Goal: Navigation & Orientation: Find specific page/section

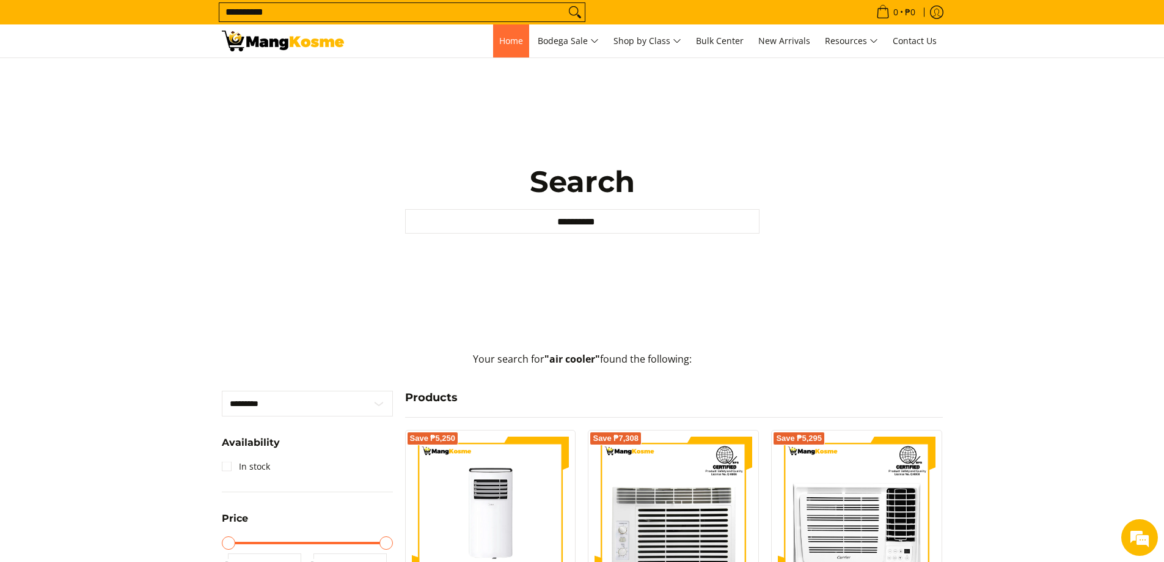
click at [503, 45] on span "Home" at bounding box center [511, 41] width 24 height 12
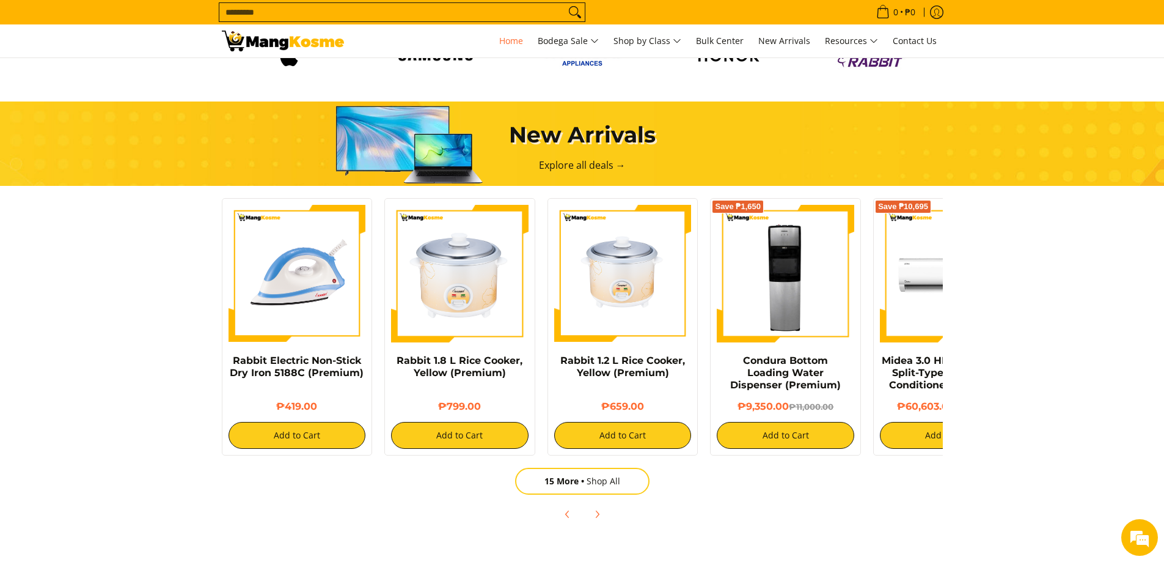
scroll to position [0, 486]
click at [592, 483] on link "15 More Shop All" at bounding box center [582, 481] width 134 height 27
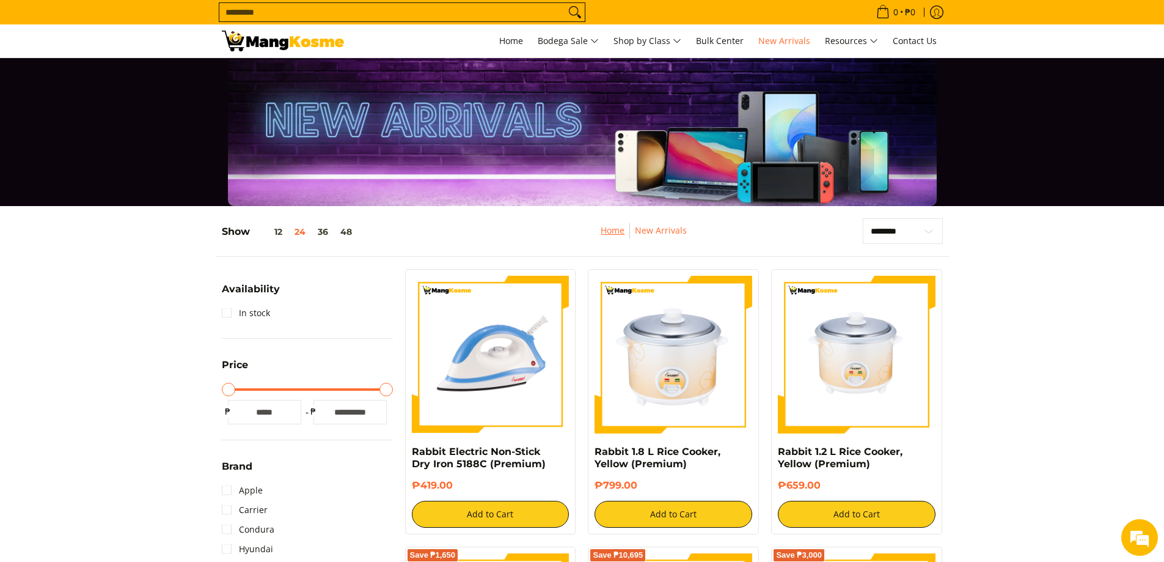
click at [611, 231] on link "Home" at bounding box center [613, 230] width 24 height 12
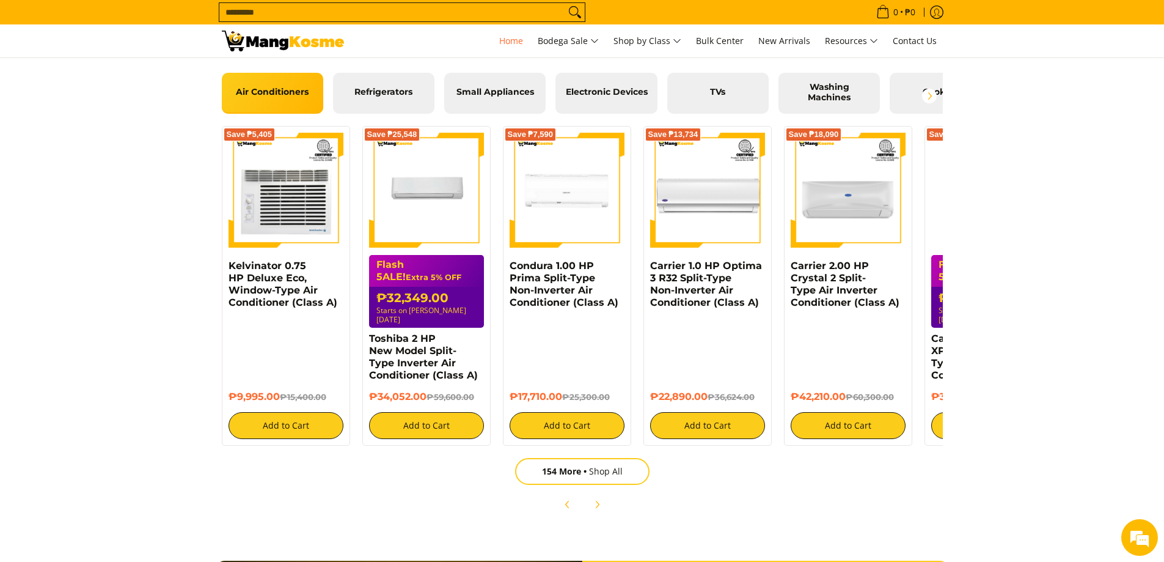
scroll to position [1406, 0]
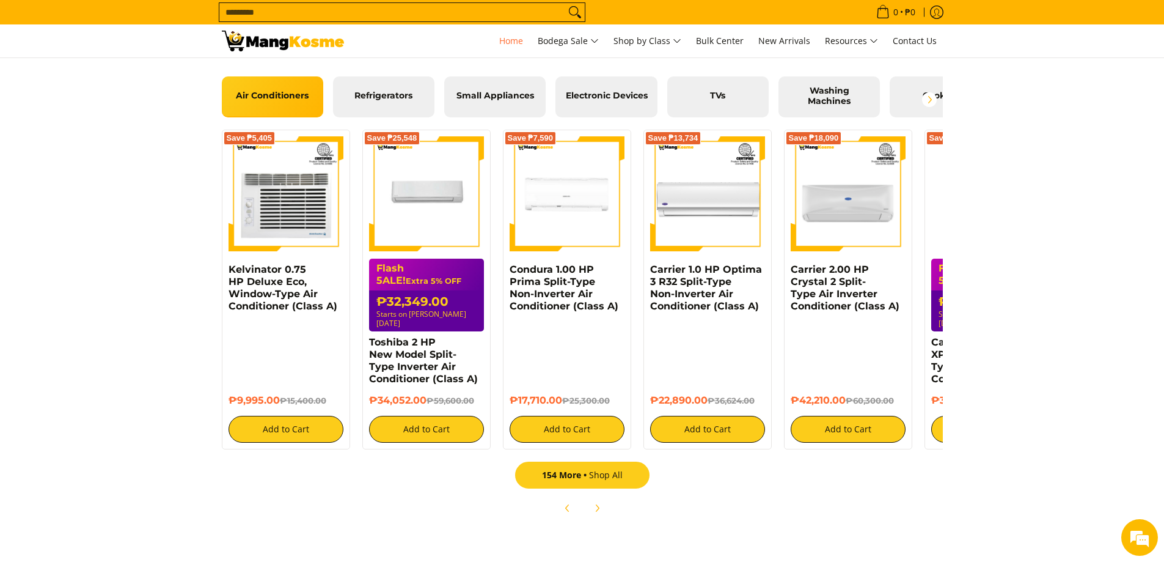
click at [582, 469] on span "154 More" at bounding box center [565, 475] width 47 height 12
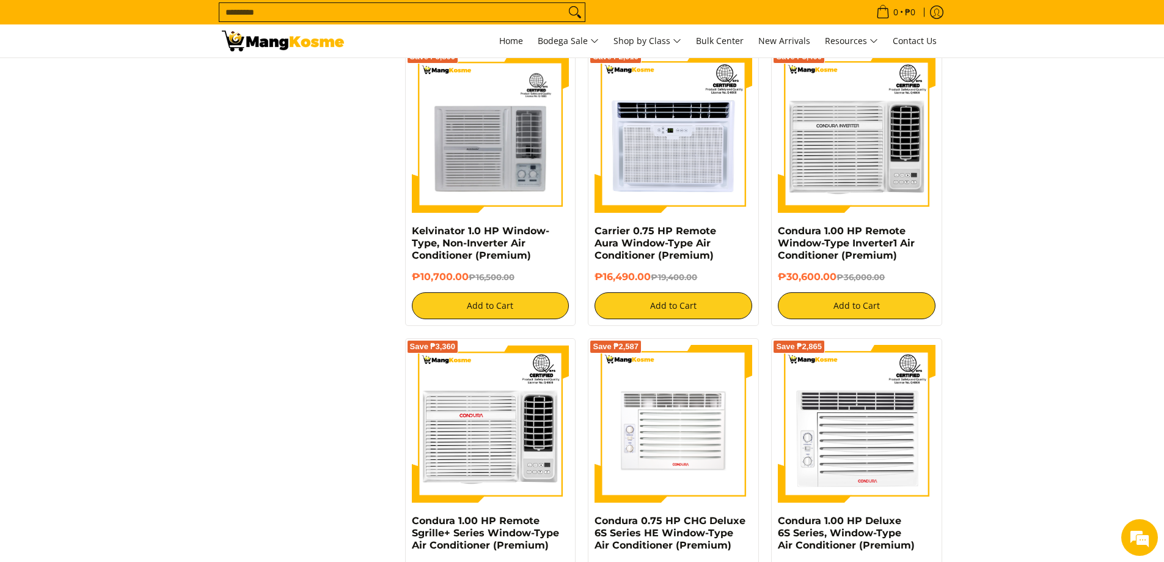
scroll to position [2384, 0]
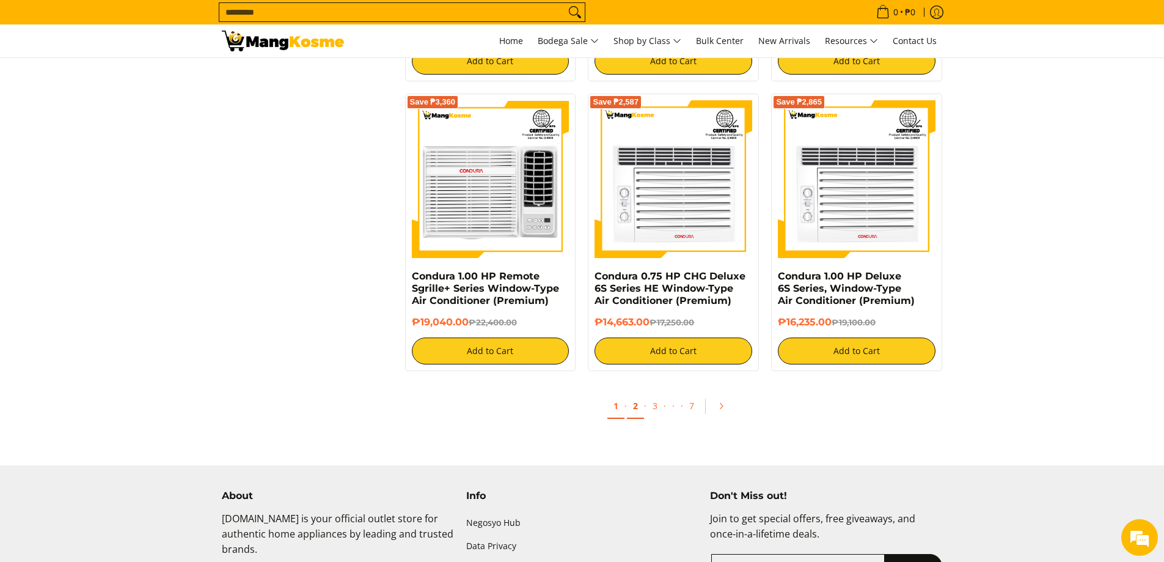
click at [639, 411] on link "2" at bounding box center [635, 406] width 17 height 25
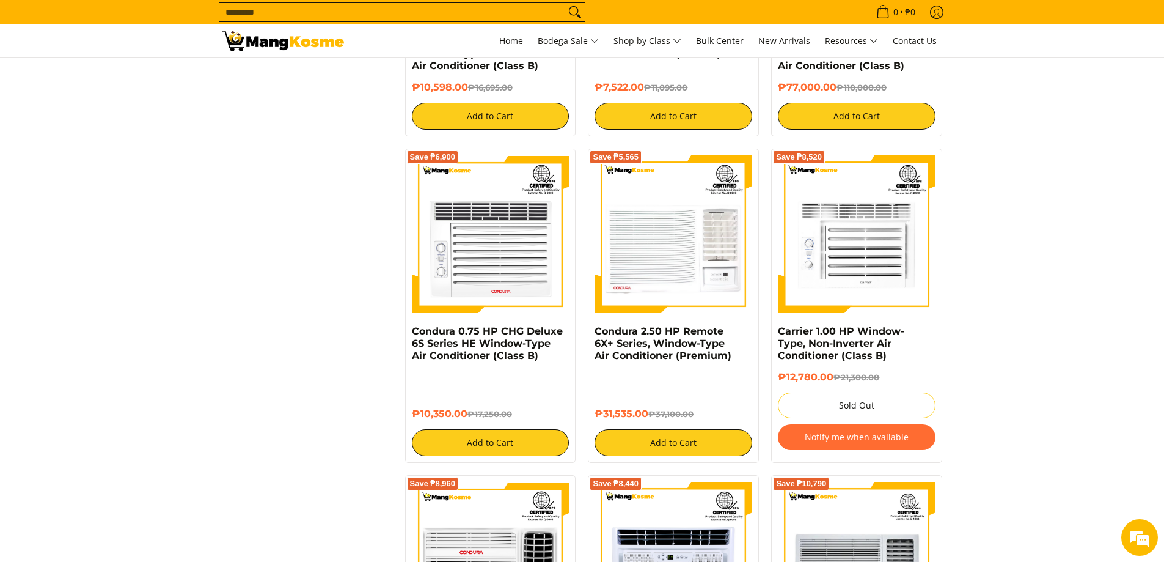
scroll to position [2322, 0]
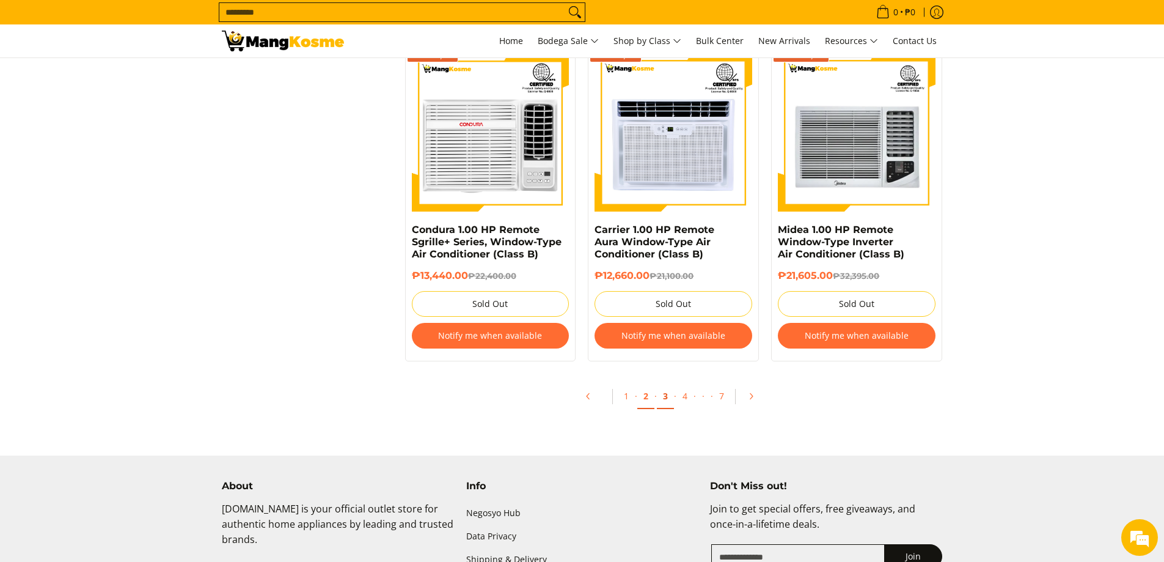
click at [670, 396] on link "3" at bounding box center [665, 396] width 17 height 25
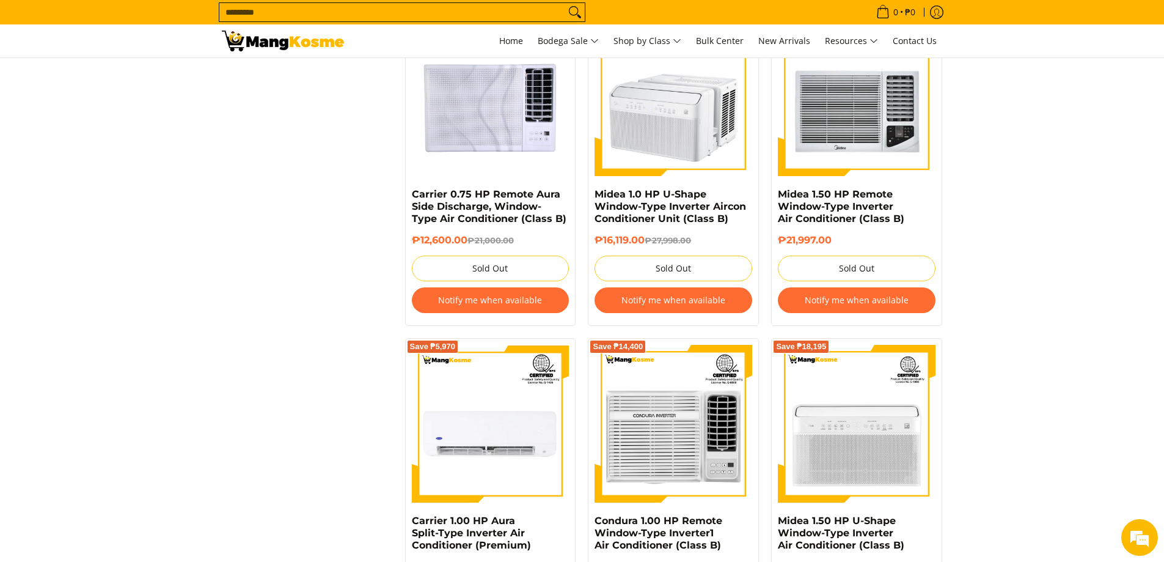
scroll to position [2506, 0]
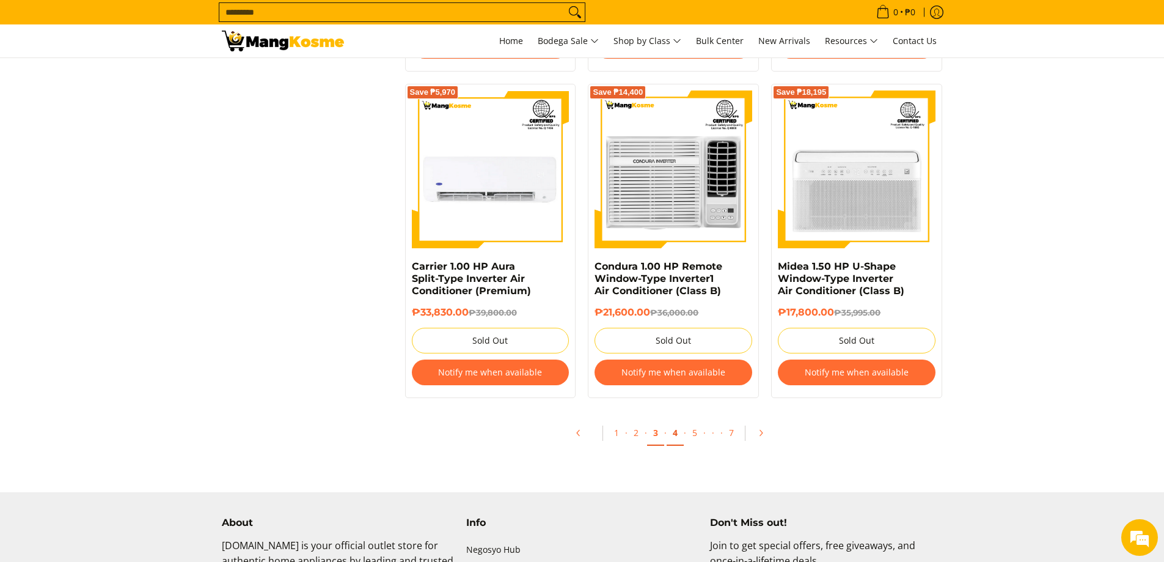
click at [676, 439] on link "4" at bounding box center [675, 432] width 17 height 25
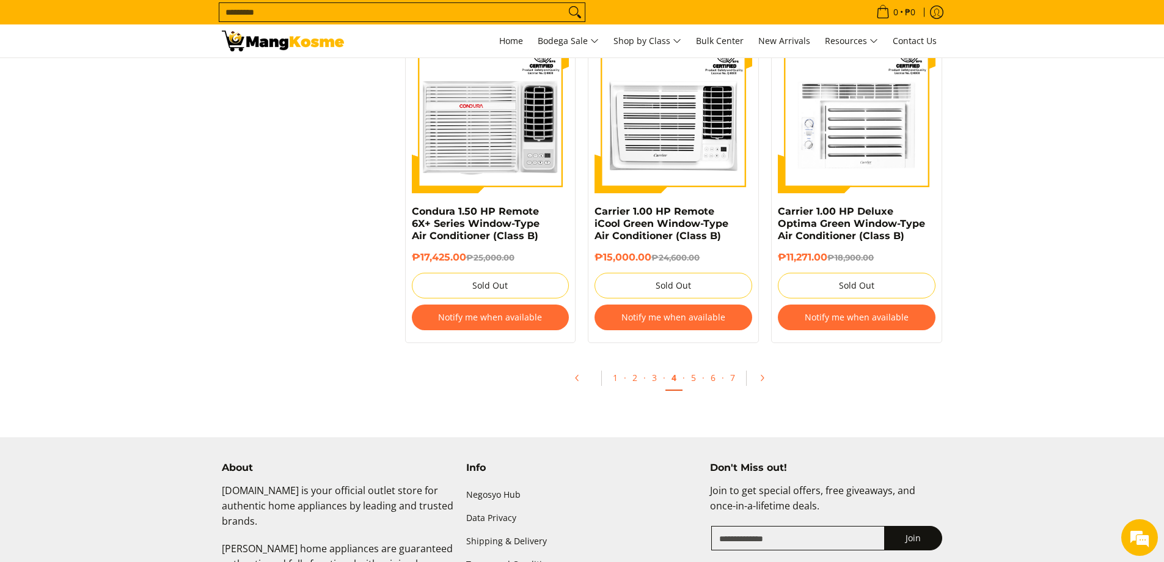
scroll to position [2567, 0]
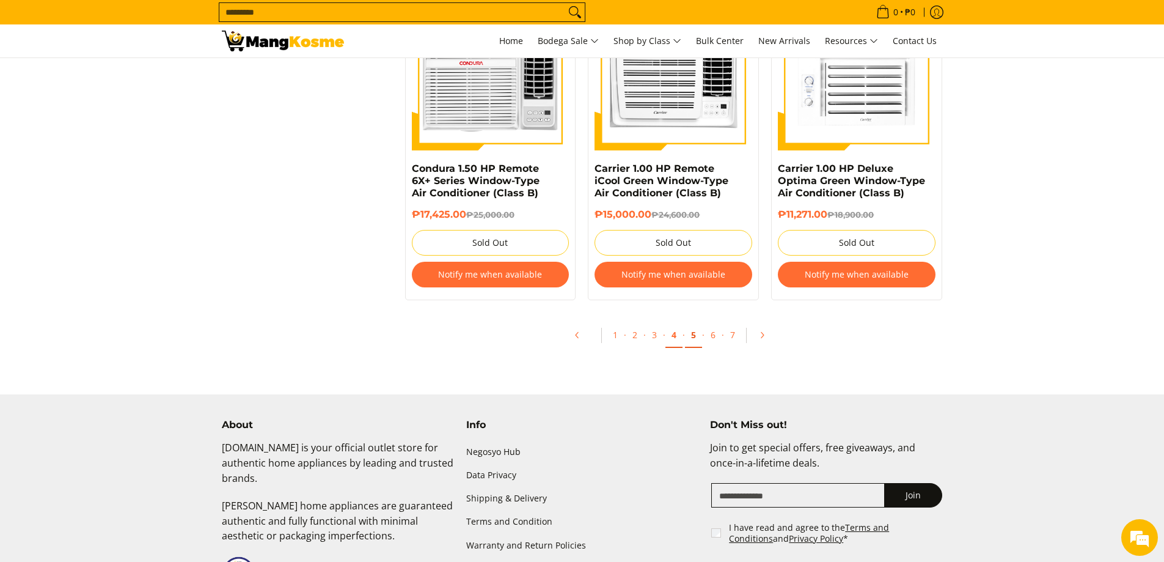
click at [696, 340] on link "5" at bounding box center [693, 335] width 17 height 25
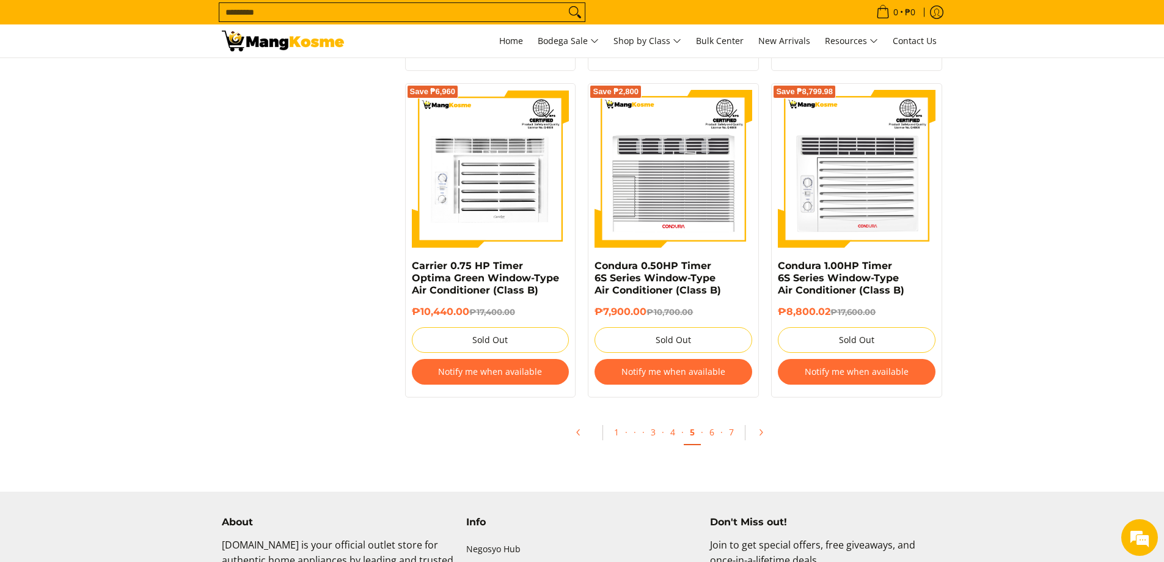
scroll to position [2689, 0]
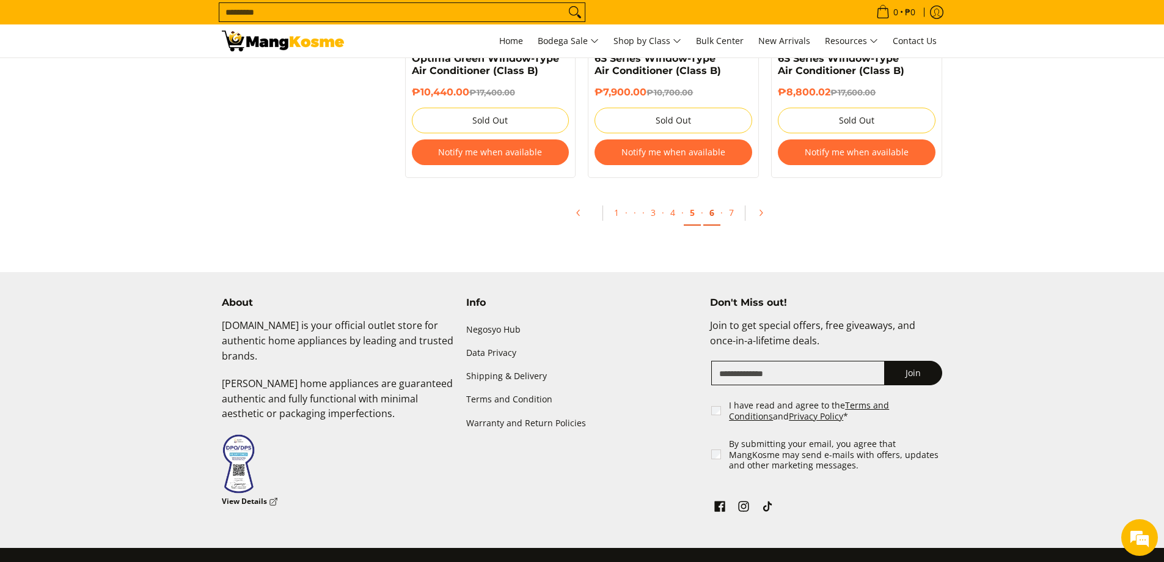
click at [712, 216] on link "6" at bounding box center [711, 212] width 17 height 25
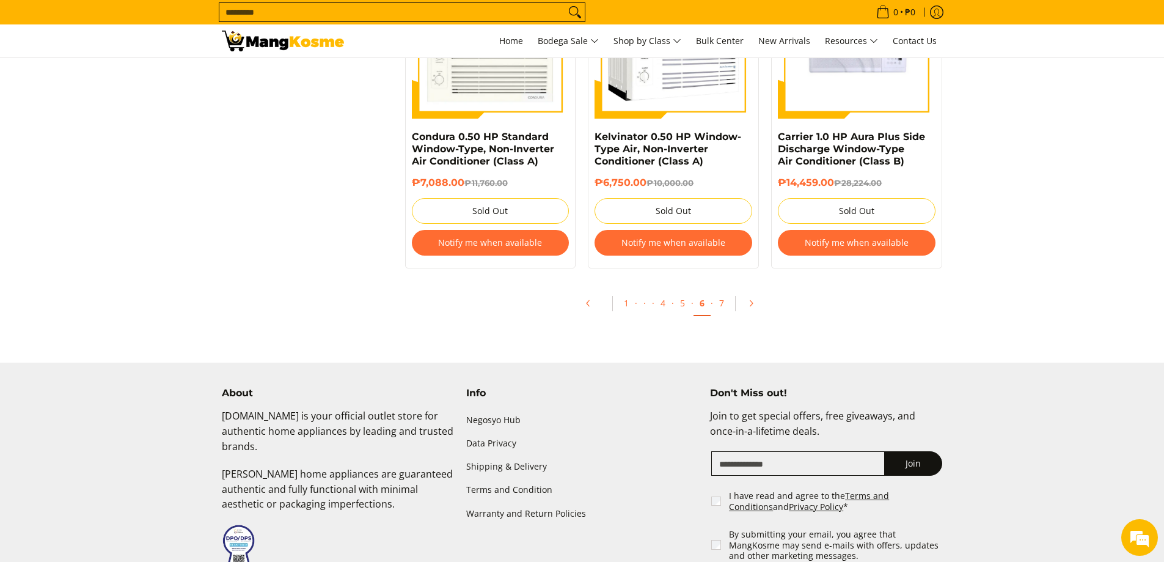
scroll to position [2689, 0]
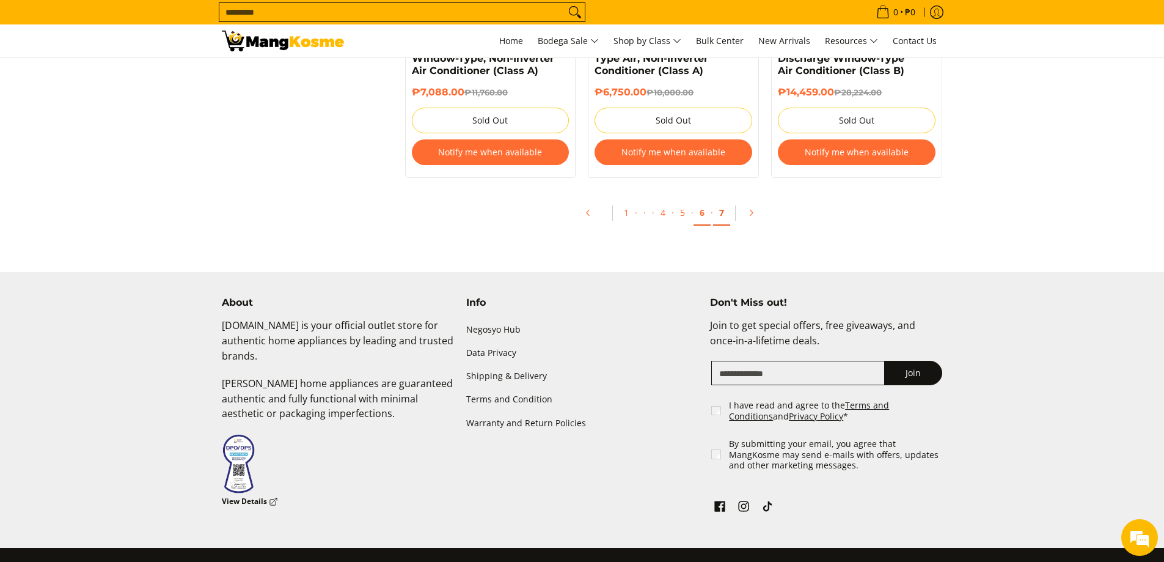
click at [723, 218] on link "7" at bounding box center [721, 212] width 17 height 25
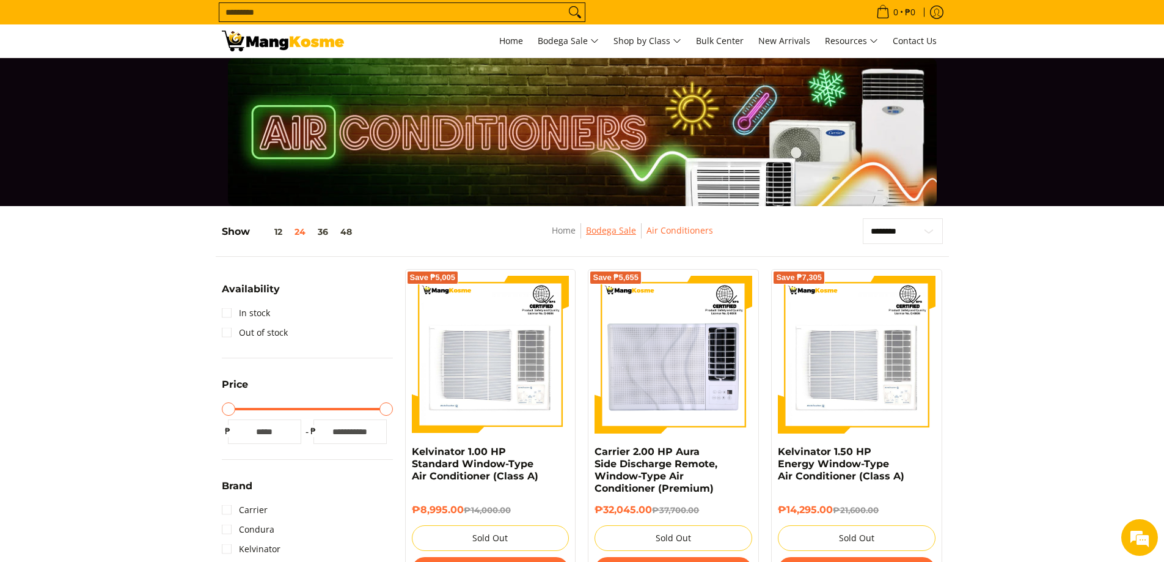
click at [614, 231] on link "Bodega Sale" at bounding box center [611, 230] width 50 height 12
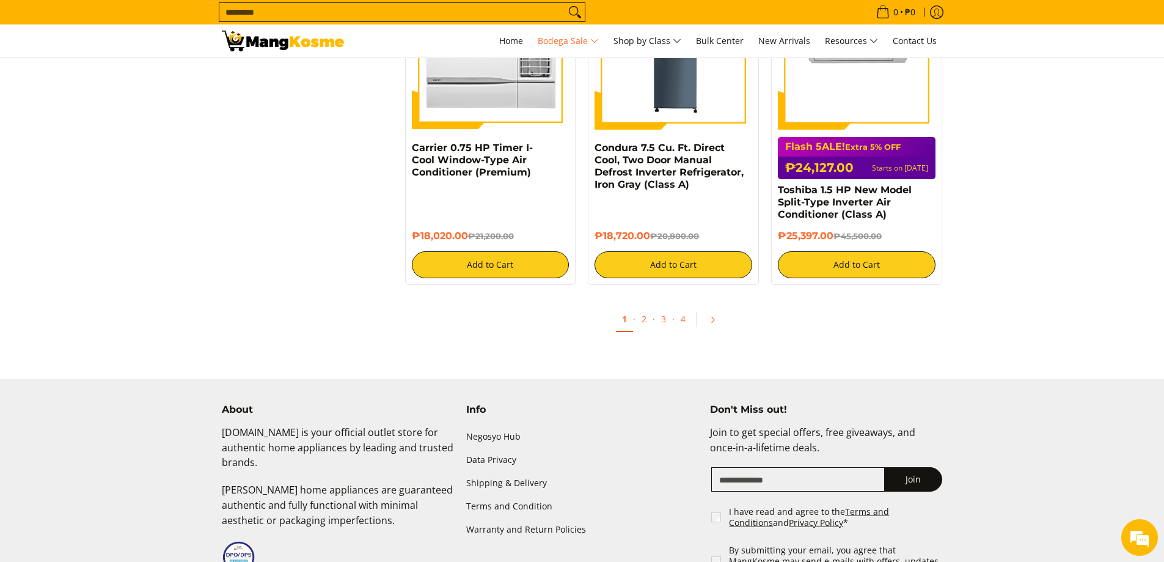
scroll to position [2689, 0]
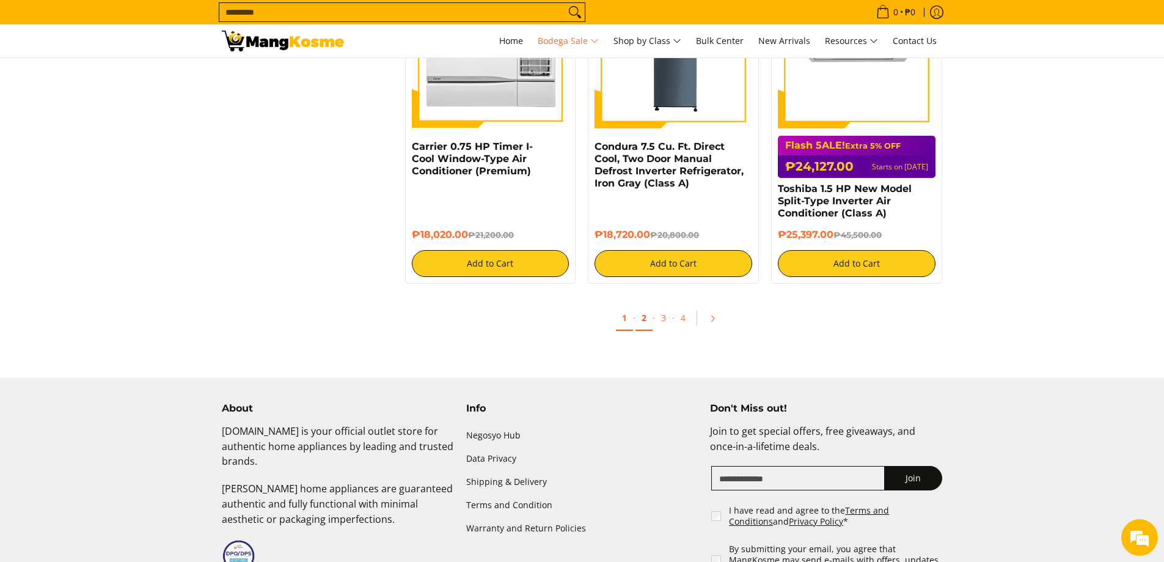
click at [643, 318] on link "2" at bounding box center [644, 318] width 17 height 25
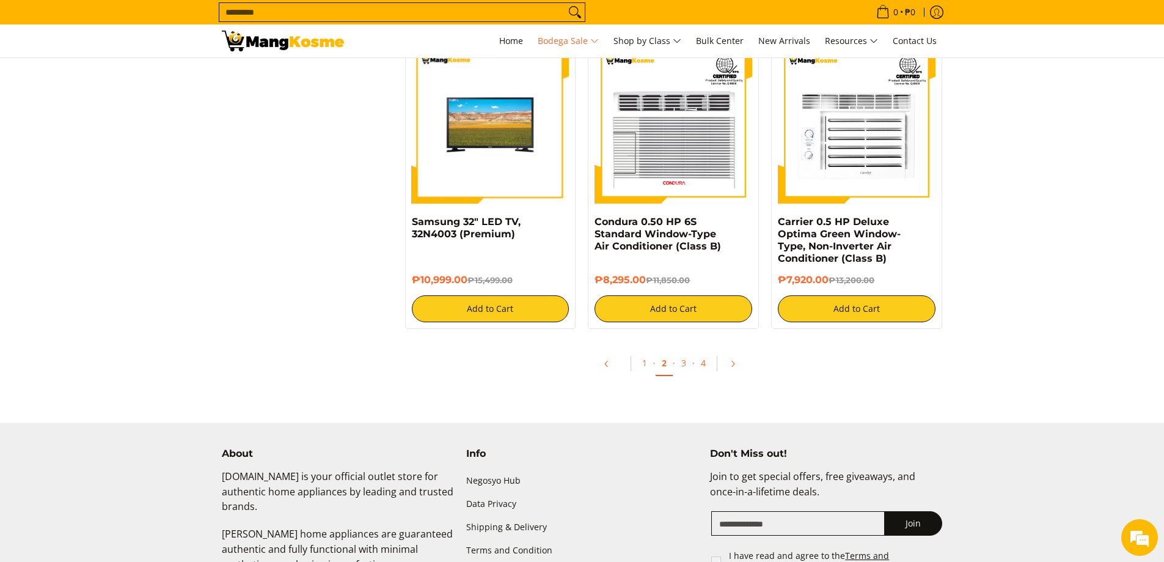
scroll to position [2567, 0]
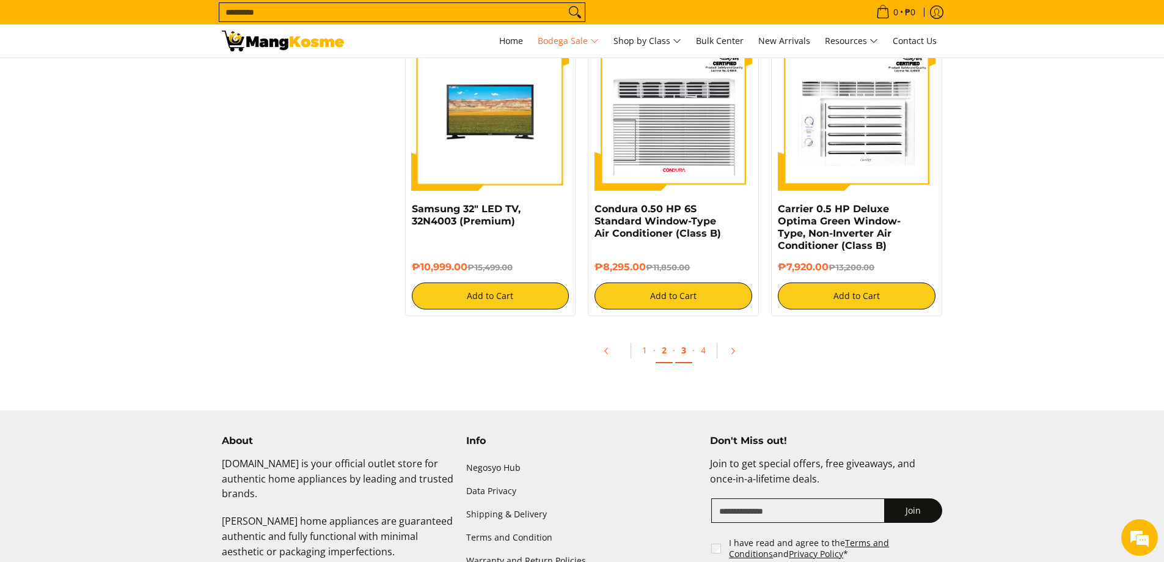
click at [686, 358] on link "3" at bounding box center [683, 350] width 17 height 25
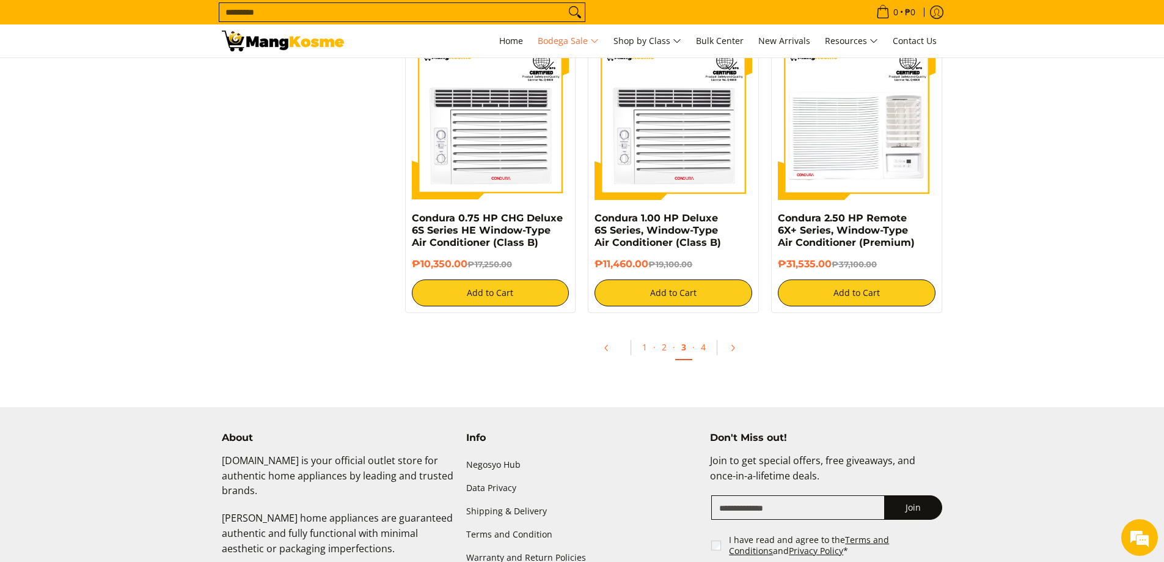
scroll to position [2567, 0]
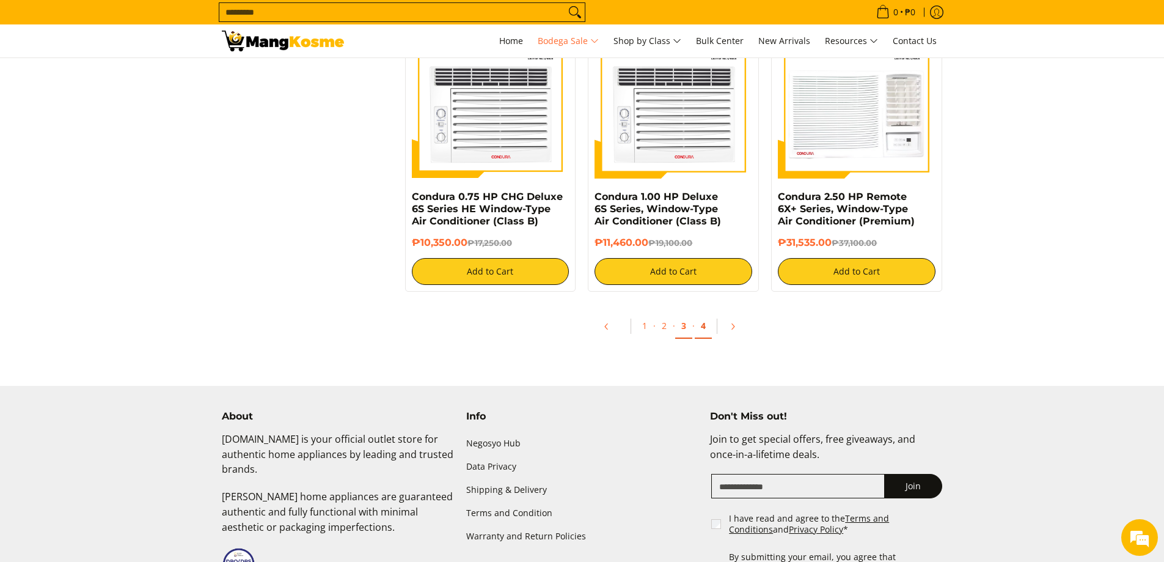
click at [702, 318] on link "4" at bounding box center [703, 326] width 17 height 25
